Goal: Transaction & Acquisition: Purchase product/service

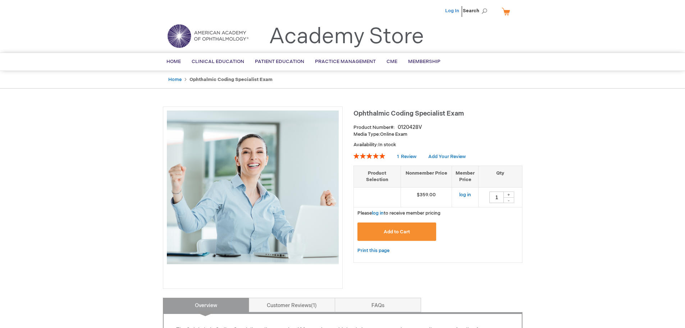
click at [451, 10] on link "Log In" at bounding box center [452, 11] width 14 height 6
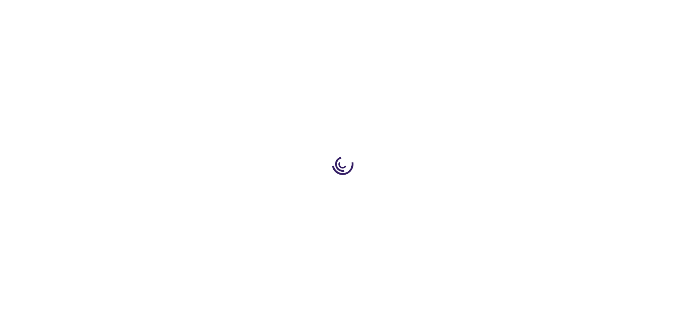
type input "1"
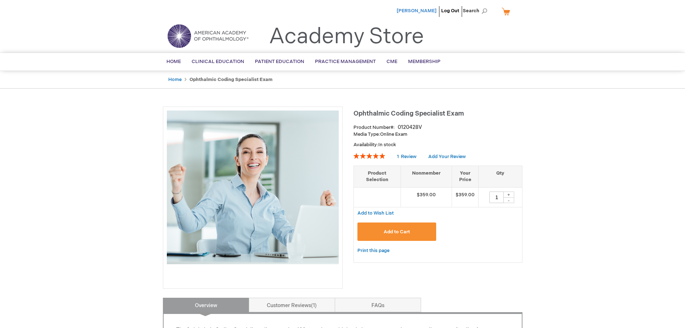
click at [425, 9] on span "[PERSON_NAME]" at bounding box center [417, 11] width 40 height 6
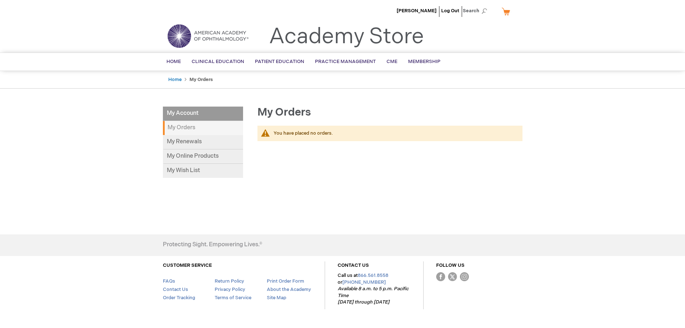
click at [178, 115] on li "My Account" at bounding box center [203, 113] width 80 height 14
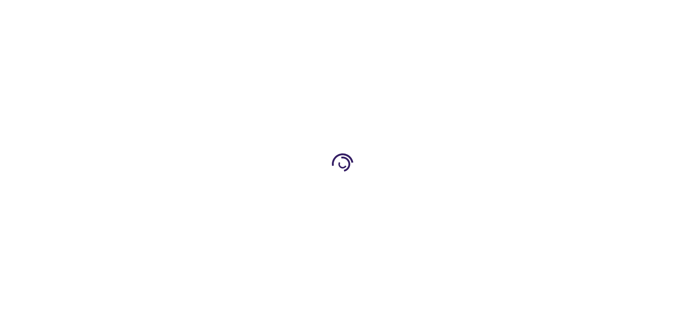
type input "1"
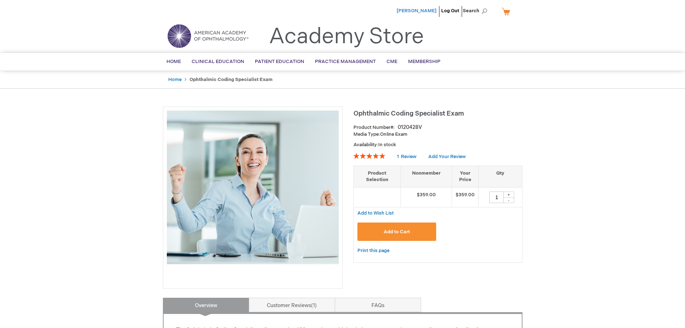
click at [426, 11] on span "[PERSON_NAME]" at bounding box center [417, 11] width 40 height 6
